Goal: Task Accomplishment & Management: Use online tool/utility

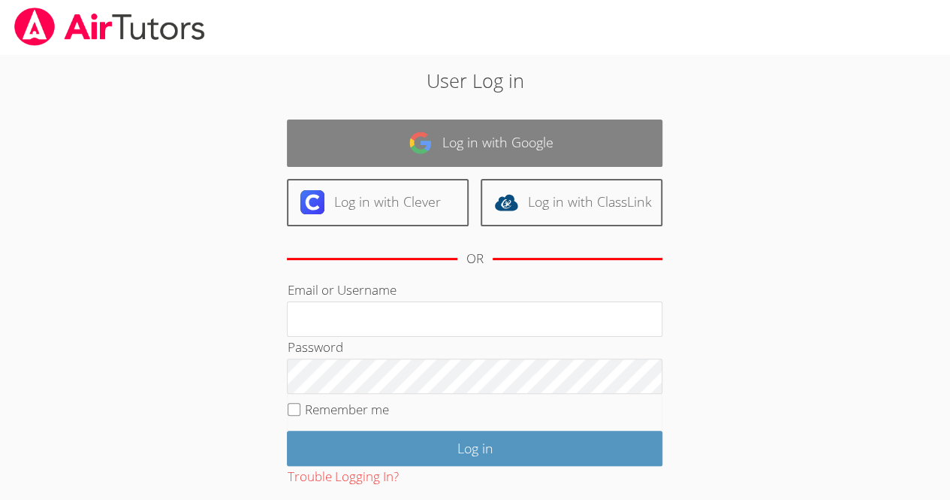
click at [542, 129] on link "Log in with Google" at bounding box center [475, 142] width 376 height 47
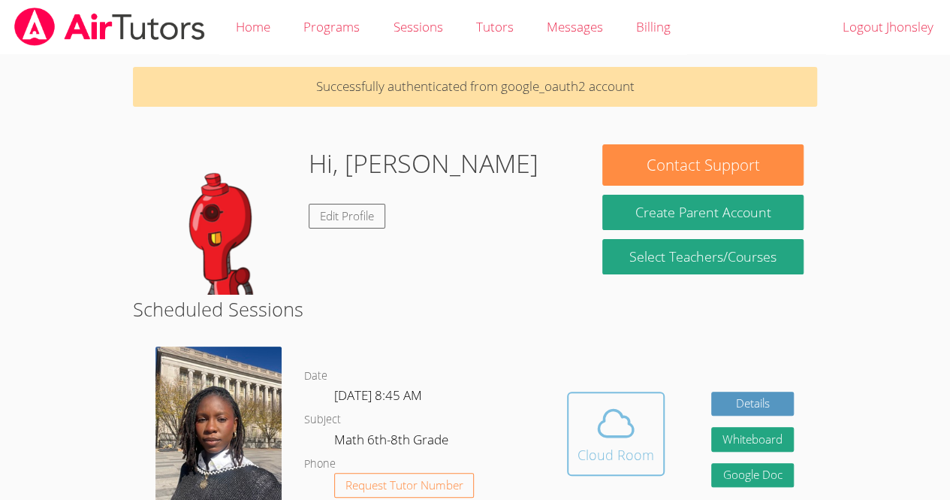
click at [578, 440] on span at bounding box center [616, 423] width 77 height 42
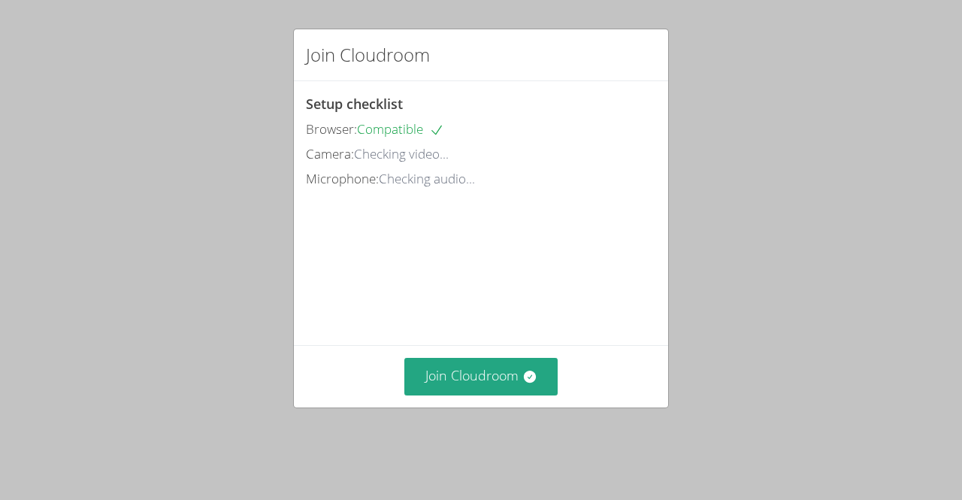
click at [476, 406] on div "Join Cloudroom" at bounding box center [481, 376] width 374 height 62
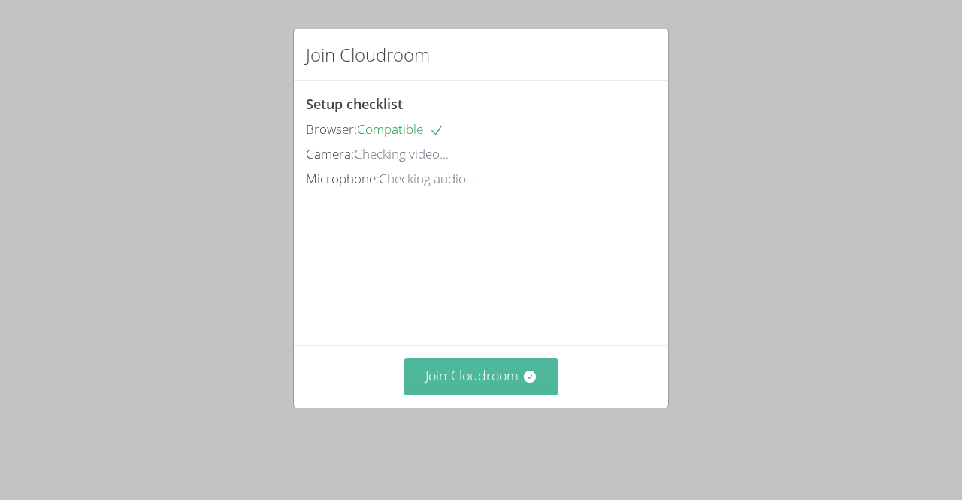
click at [511, 394] on button "Join Cloudroom" at bounding box center [481, 376] width 154 height 37
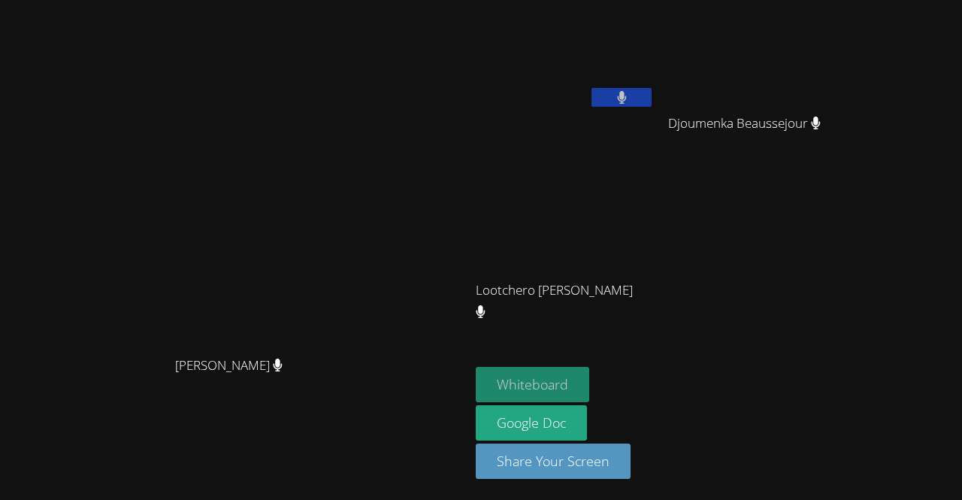
click at [589, 391] on button "Whiteboard" at bounding box center [532, 384] width 113 height 35
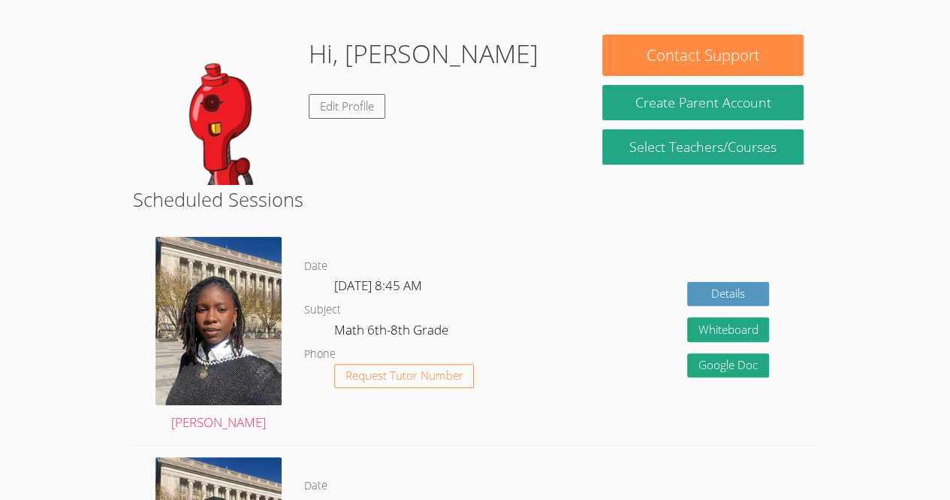
scroll to position [117, 0]
